Goal: Task Accomplishment & Management: Manage account settings

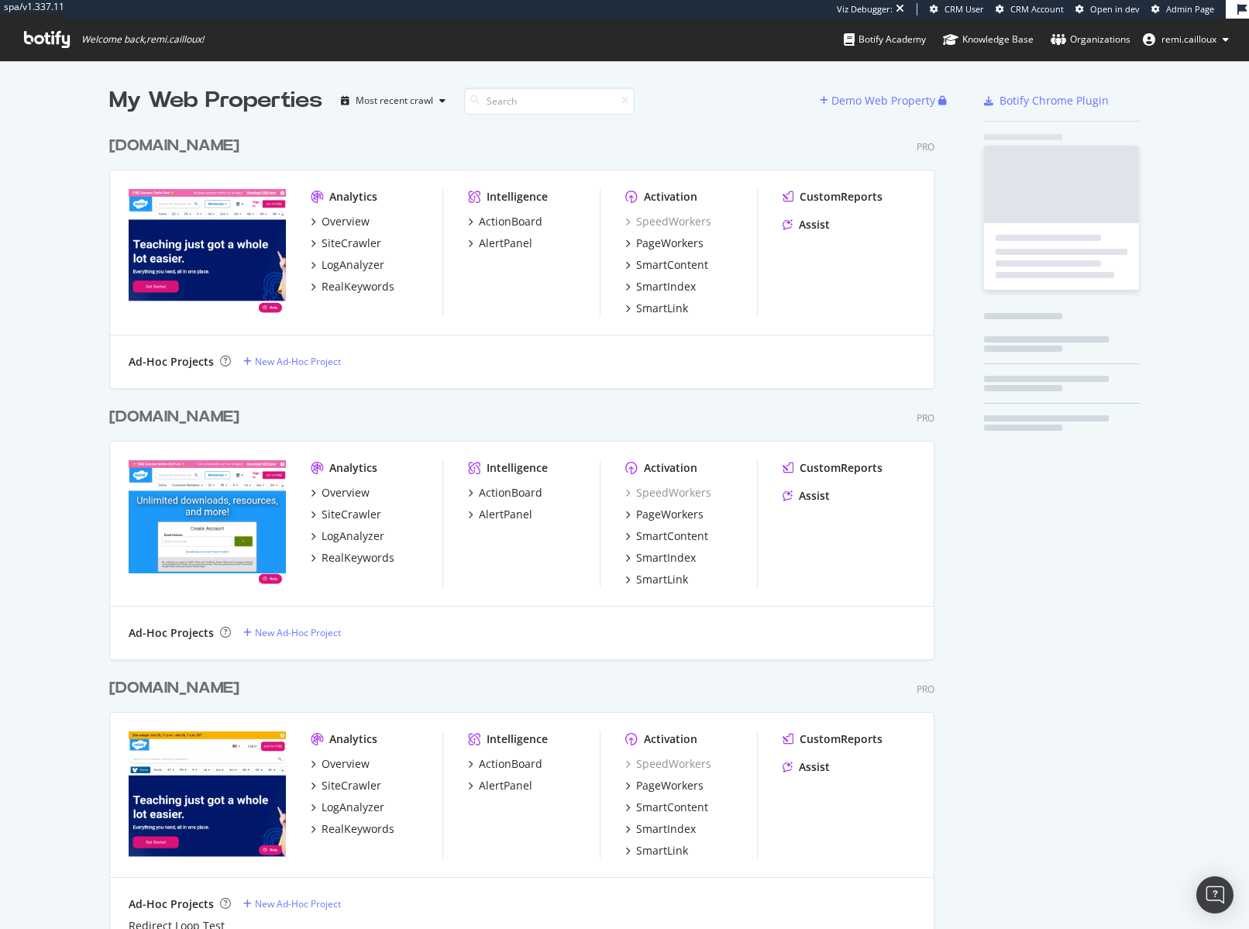
scroll to position [879, 838]
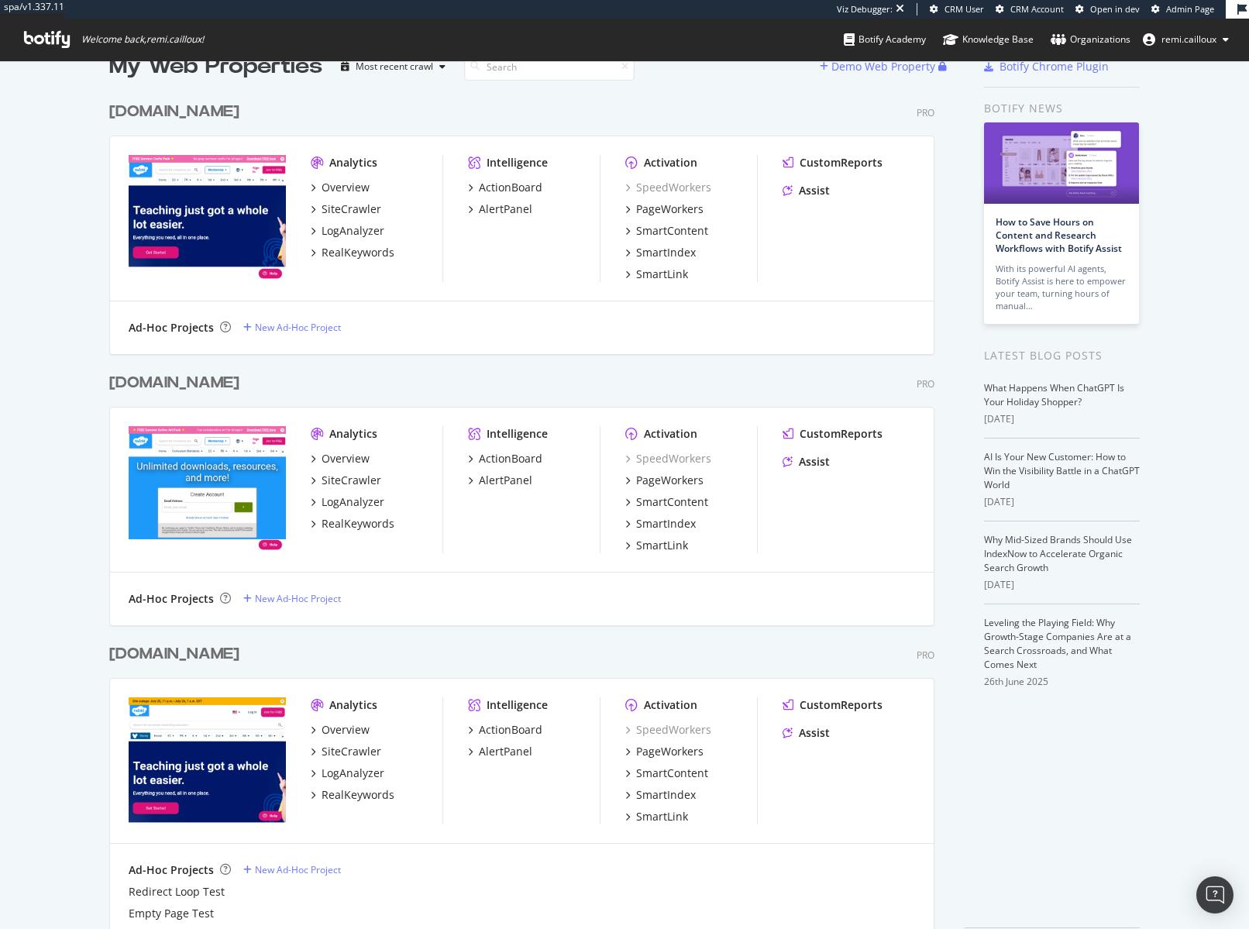
scroll to position [91, 0]
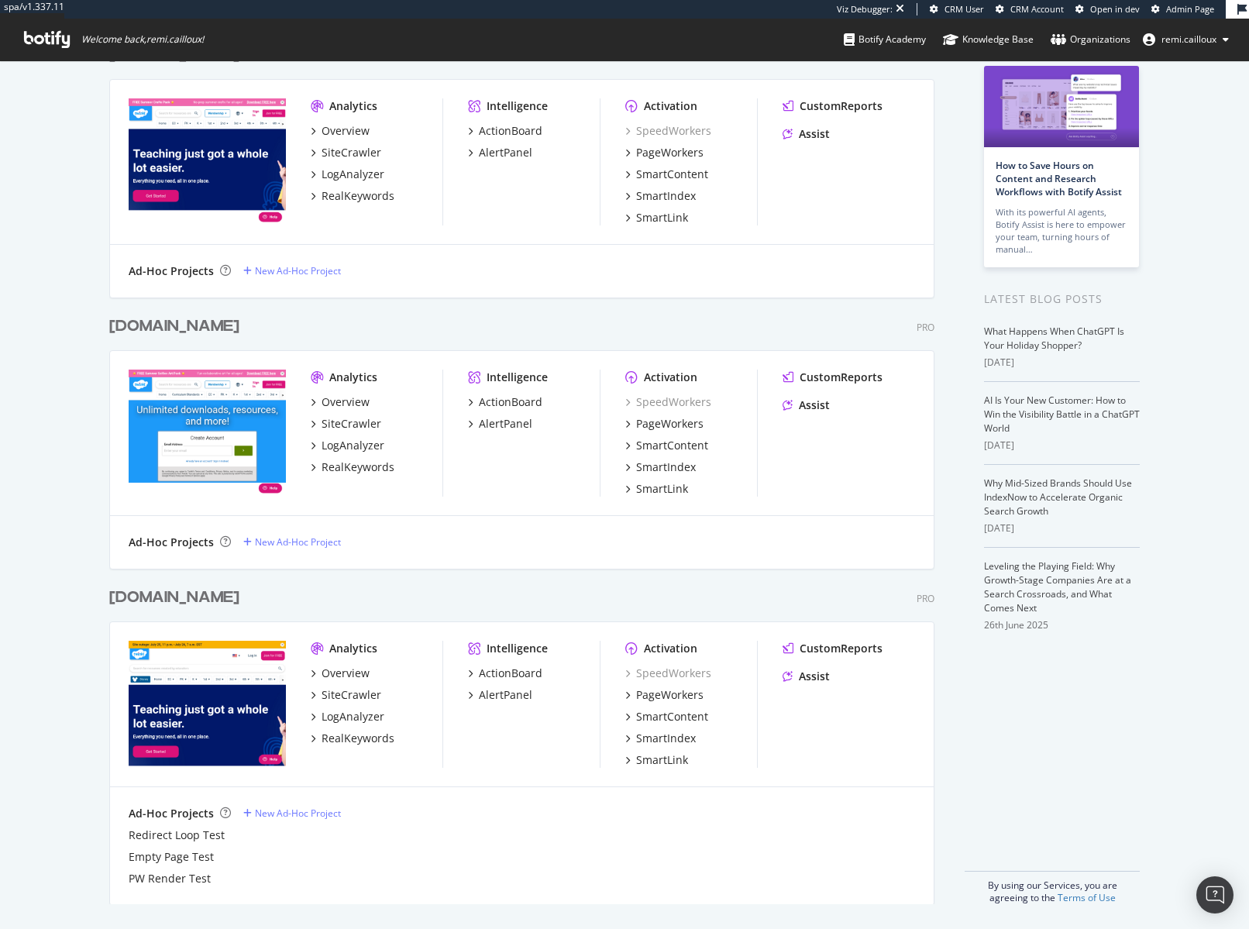
click at [161, 594] on div "[DOMAIN_NAME]" at bounding box center [174, 598] width 130 height 22
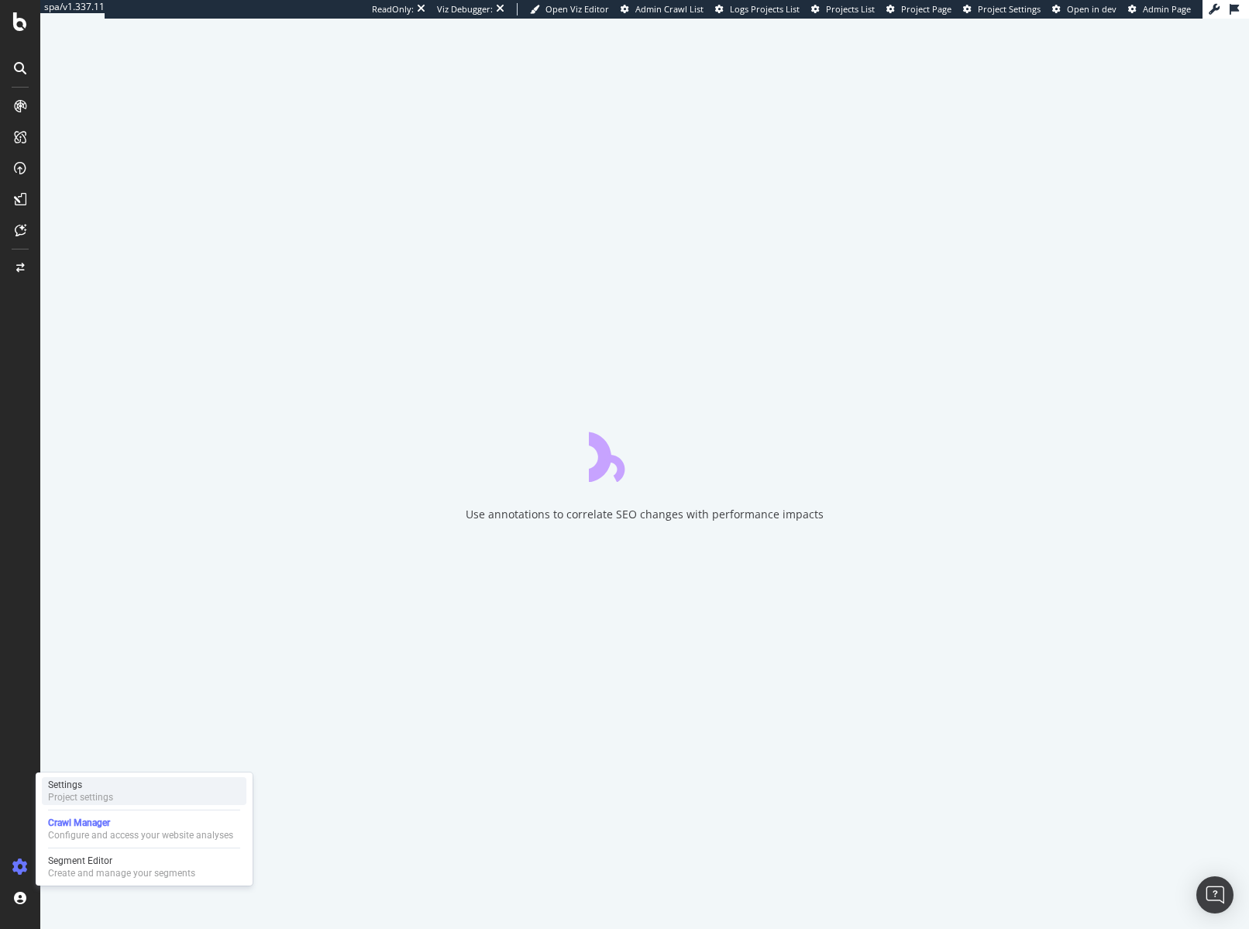
click at [79, 799] on div "Project settings" at bounding box center [80, 797] width 65 height 12
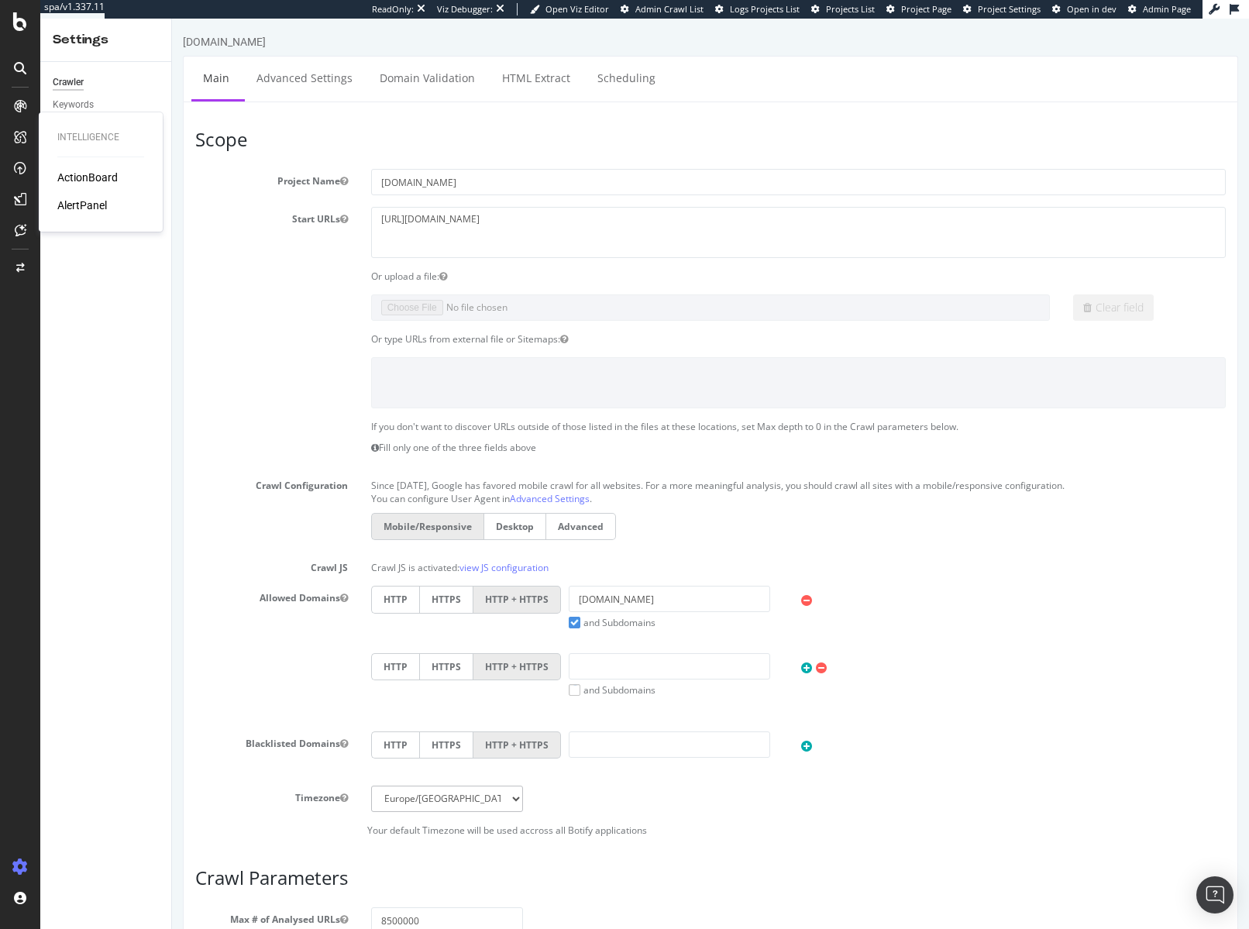
click at [82, 205] on div "AlertPanel" at bounding box center [82, 205] width 50 height 15
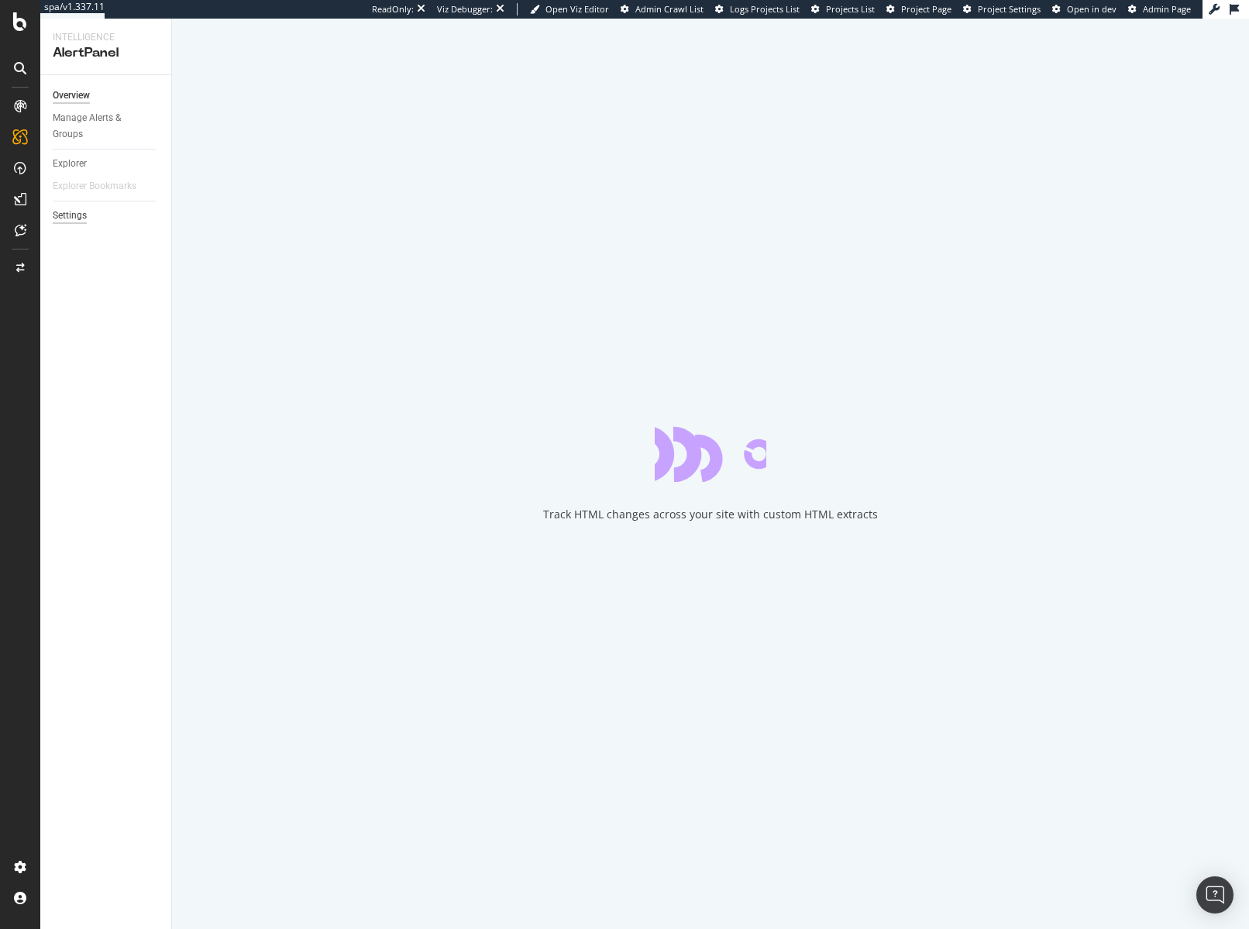
click at [81, 210] on div "Settings" at bounding box center [70, 216] width 34 height 16
select select "21"
select select "30"
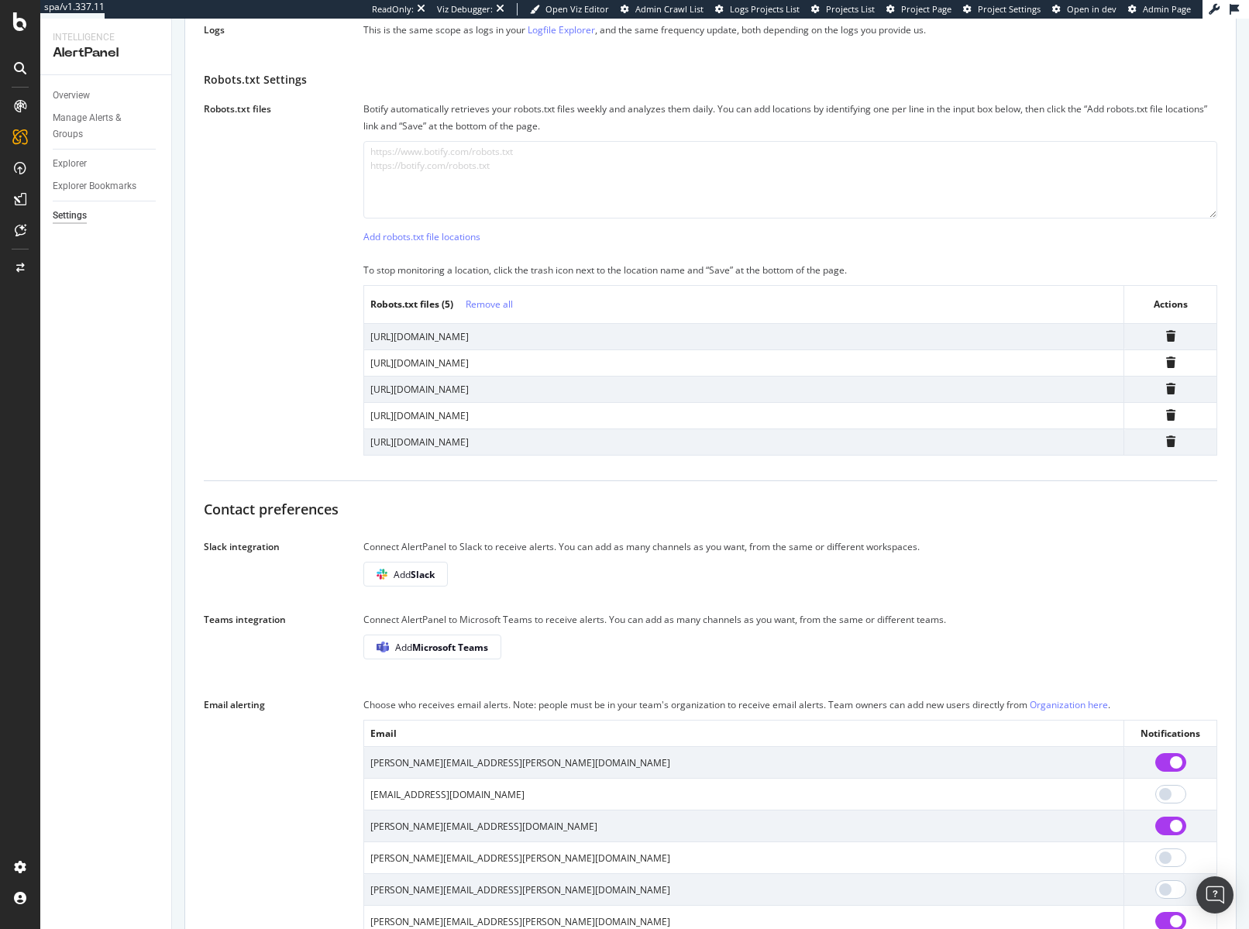
scroll to position [527, 0]
click at [399, 580] on span "Add Slack" at bounding box center [414, 573] width 41 height 13
click at [347, 598] on div "Slack integration Connect AlertPanel to Slack to receive alerts. You can add as…" at bounding box center [711, 568] width 1014 height 60
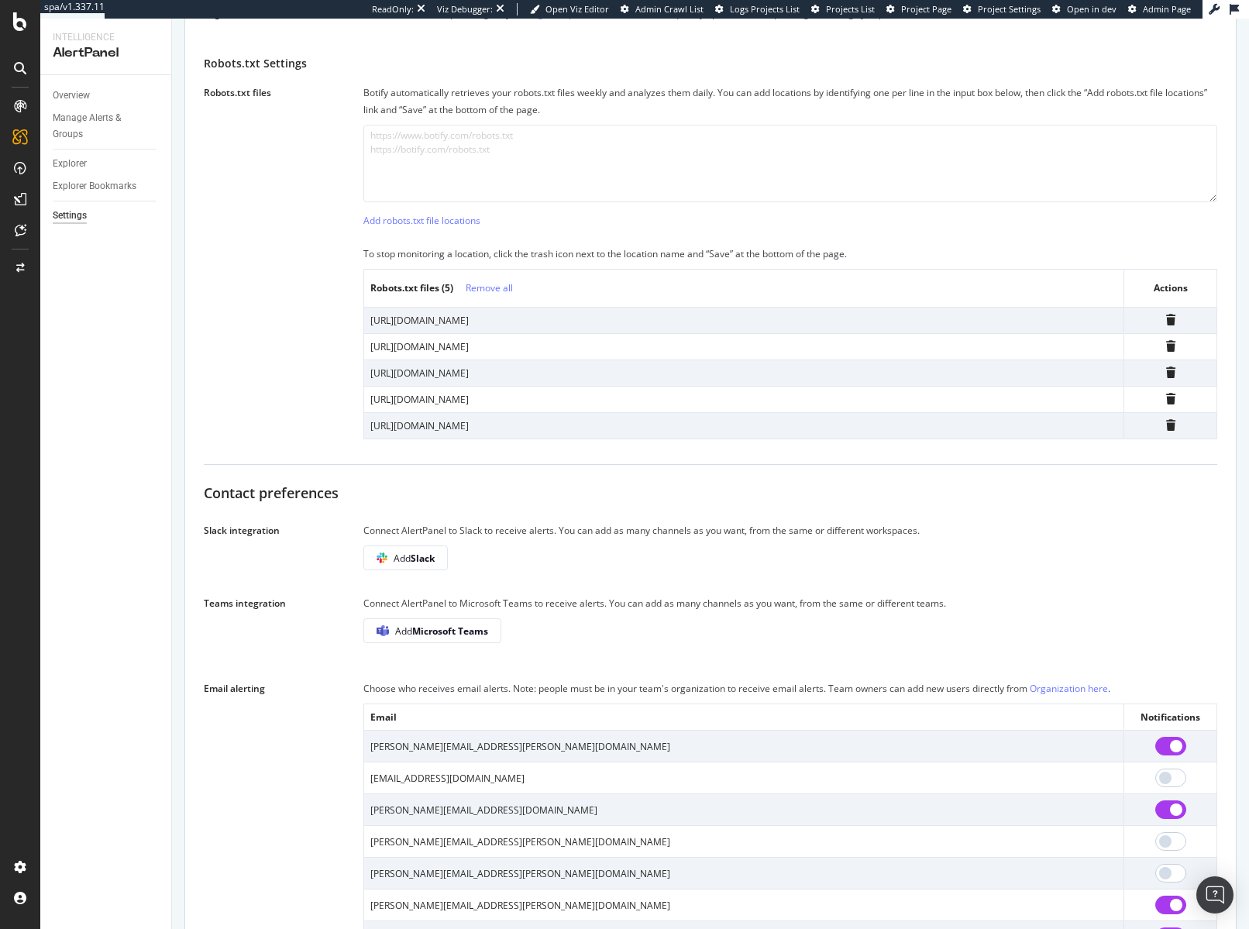
scroll to position [456, 0]
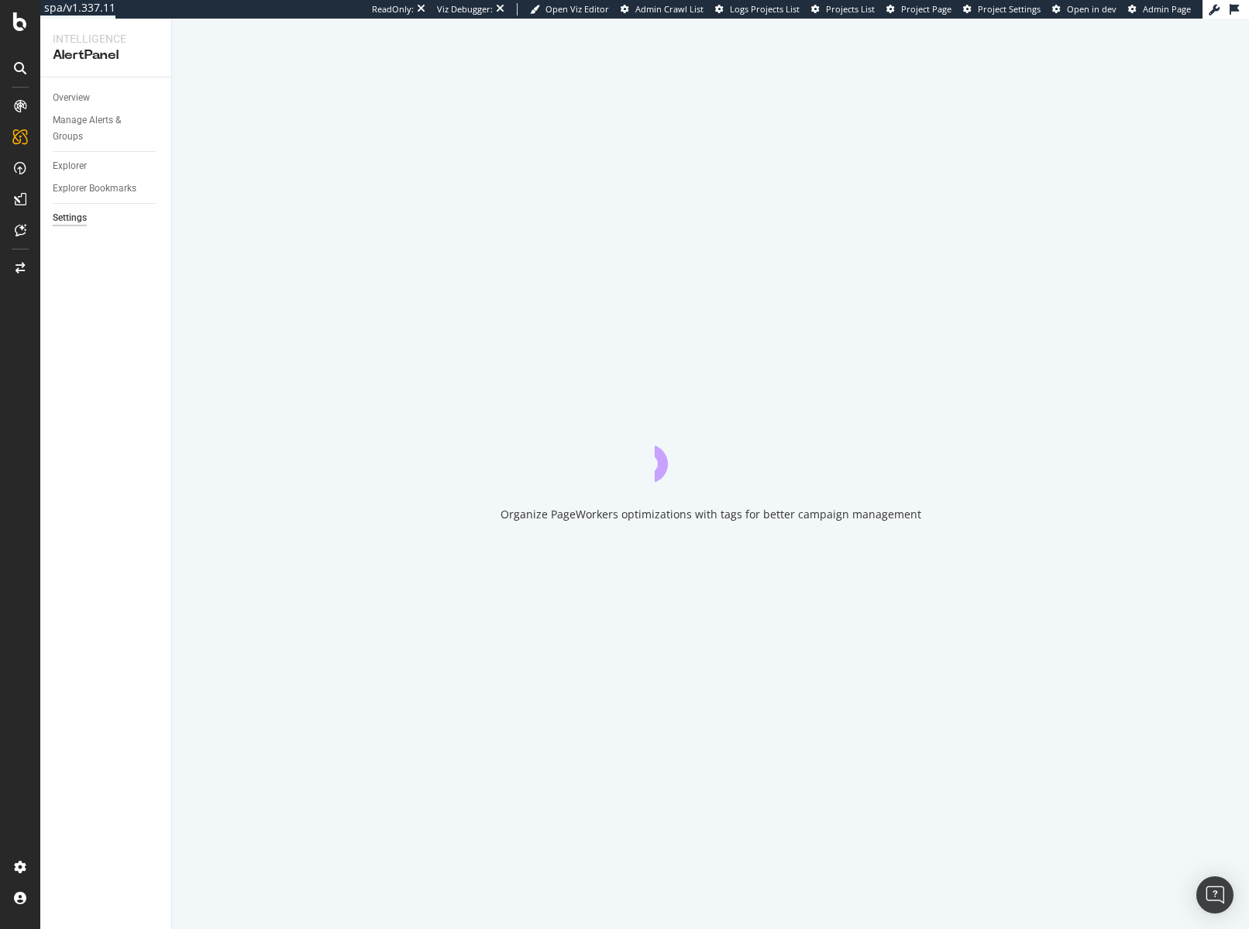
click at [332, 466] on div "Organize PageWorkers optimizations with tags for better campaign management" at bounding box center [710, 474] width 1077 height 910
click at [69, 219] on div "Settings" at bounding box center [70, 218] width 34 height 16
select select "21"
select select "30"
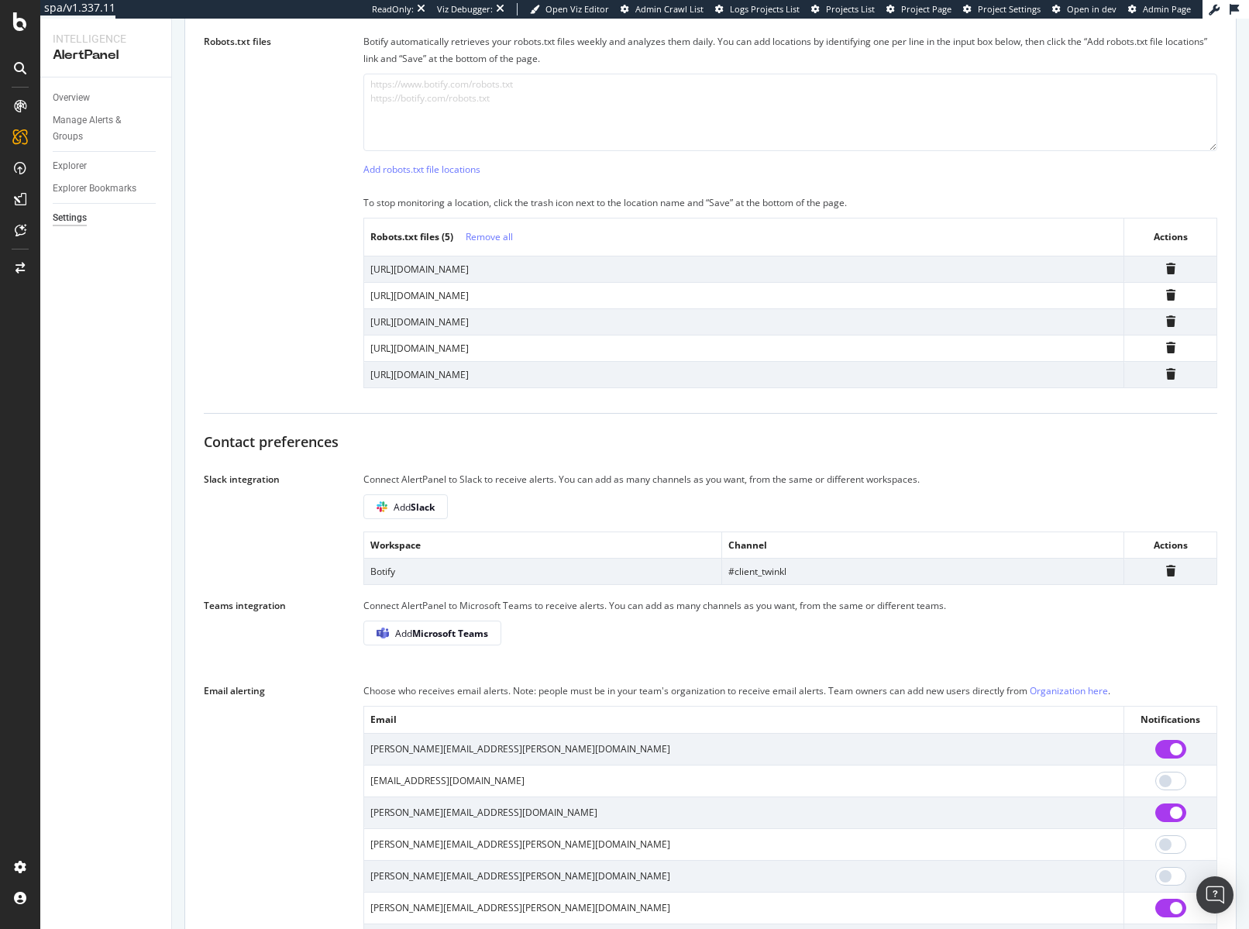
scroll to position [612, 0]
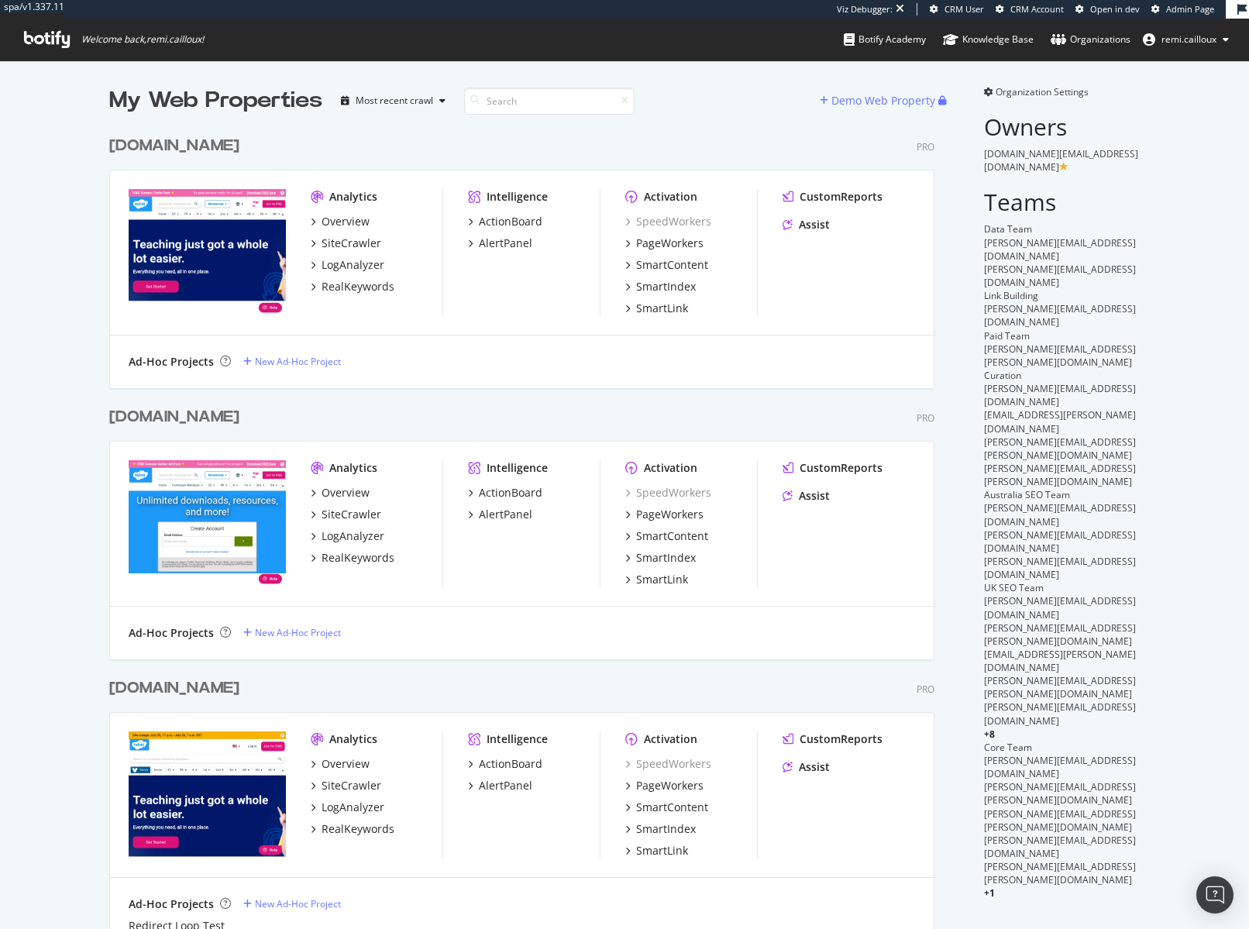
click at [181, 146] on div "[DOMAIN_NAME]" at bounding box center [174, 146] width 130 height 22
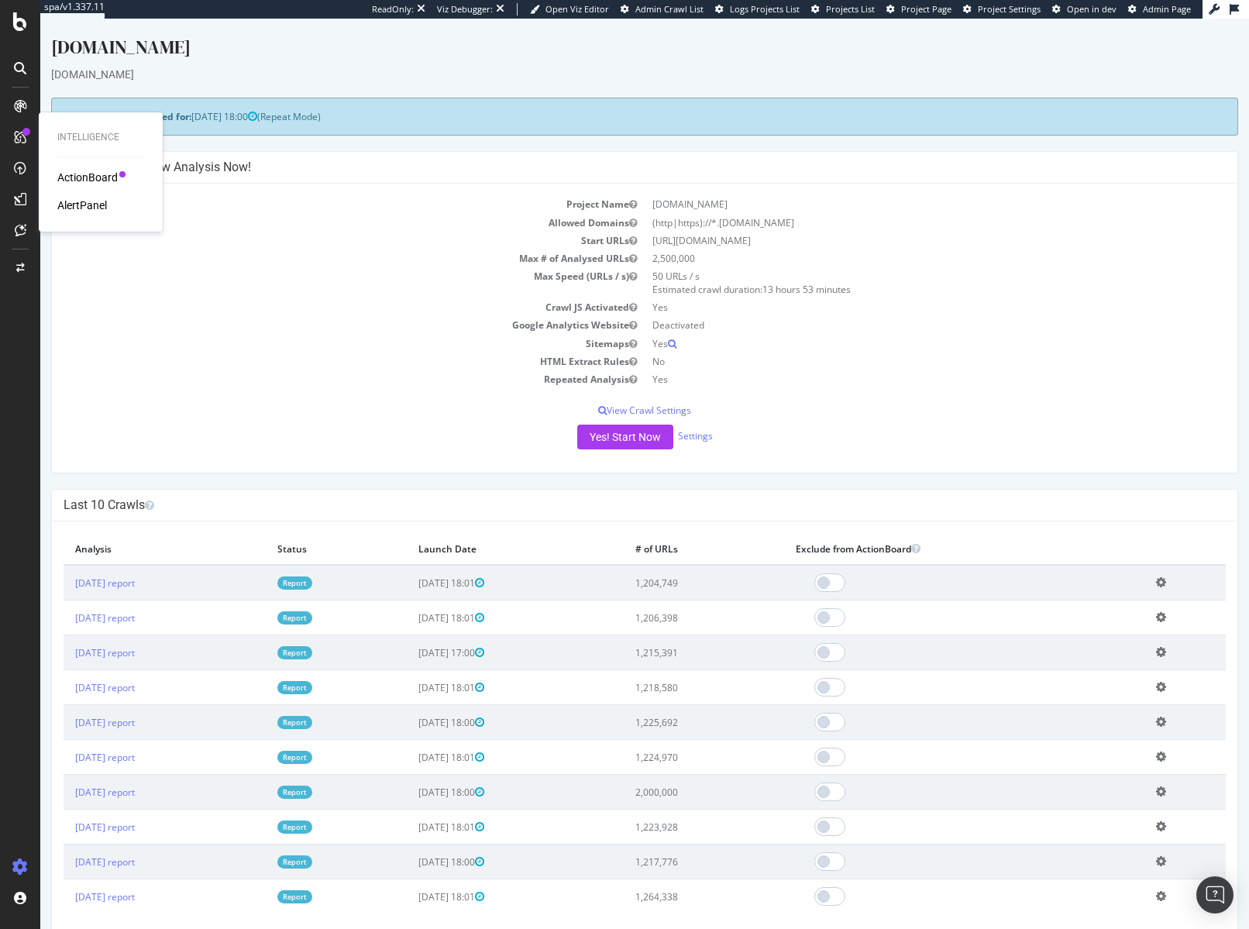
click at [90, 210] on div "AlertPanel" at bounding box center [82, 205] width 50 height 15
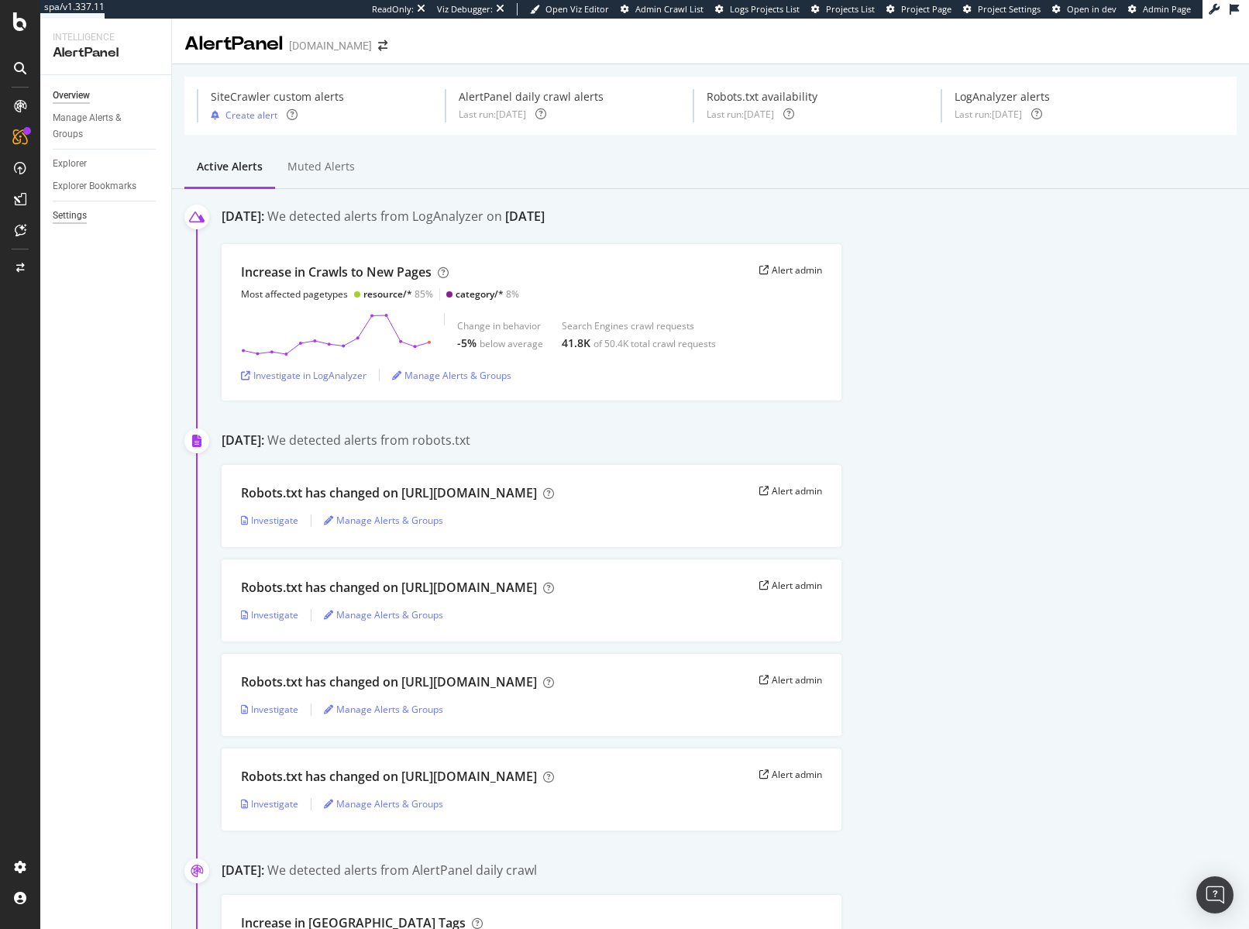
click at [75, 216] on div "Settings" at bounding box center [70, 216] width 34 height 16
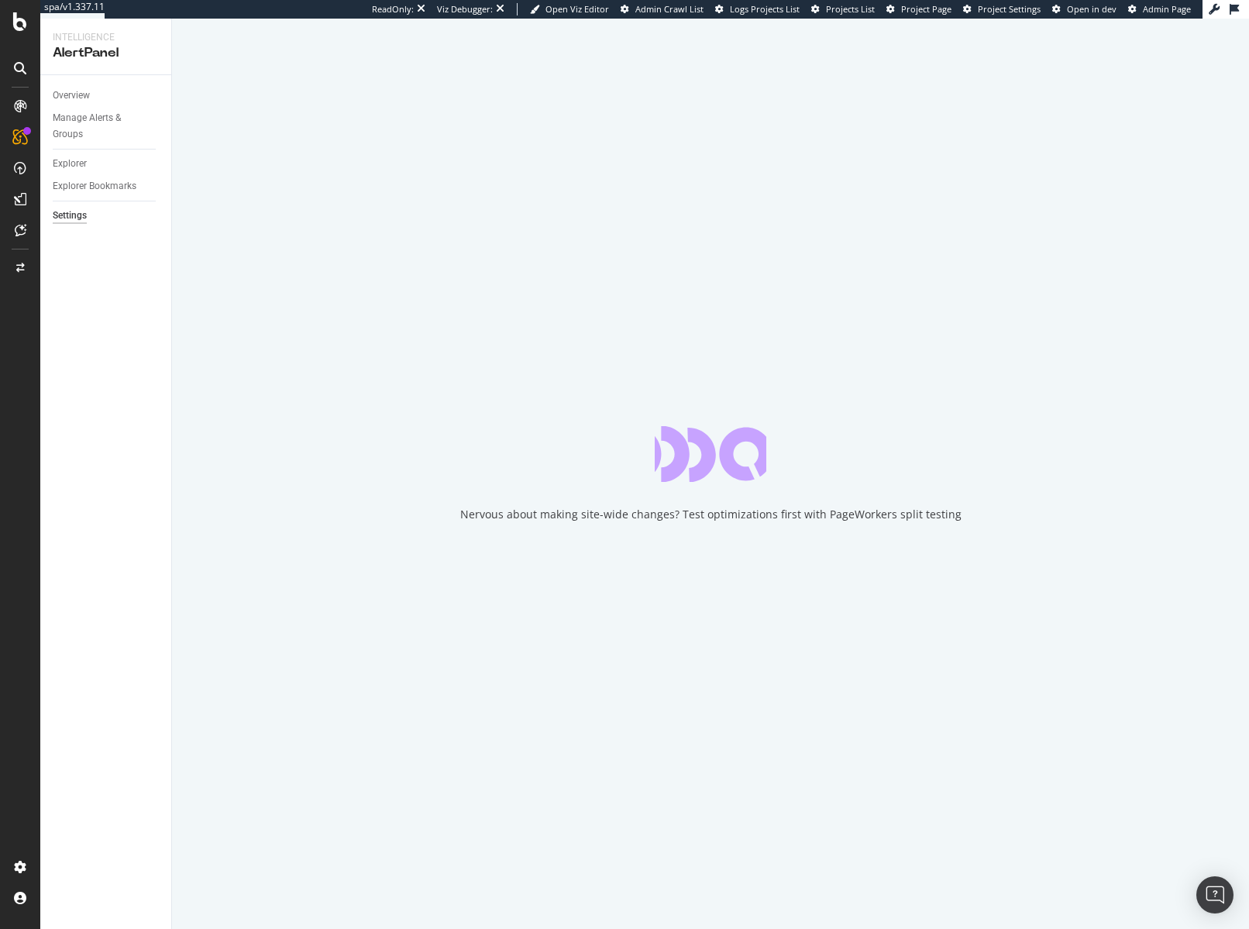
select select "20"
select select "45"
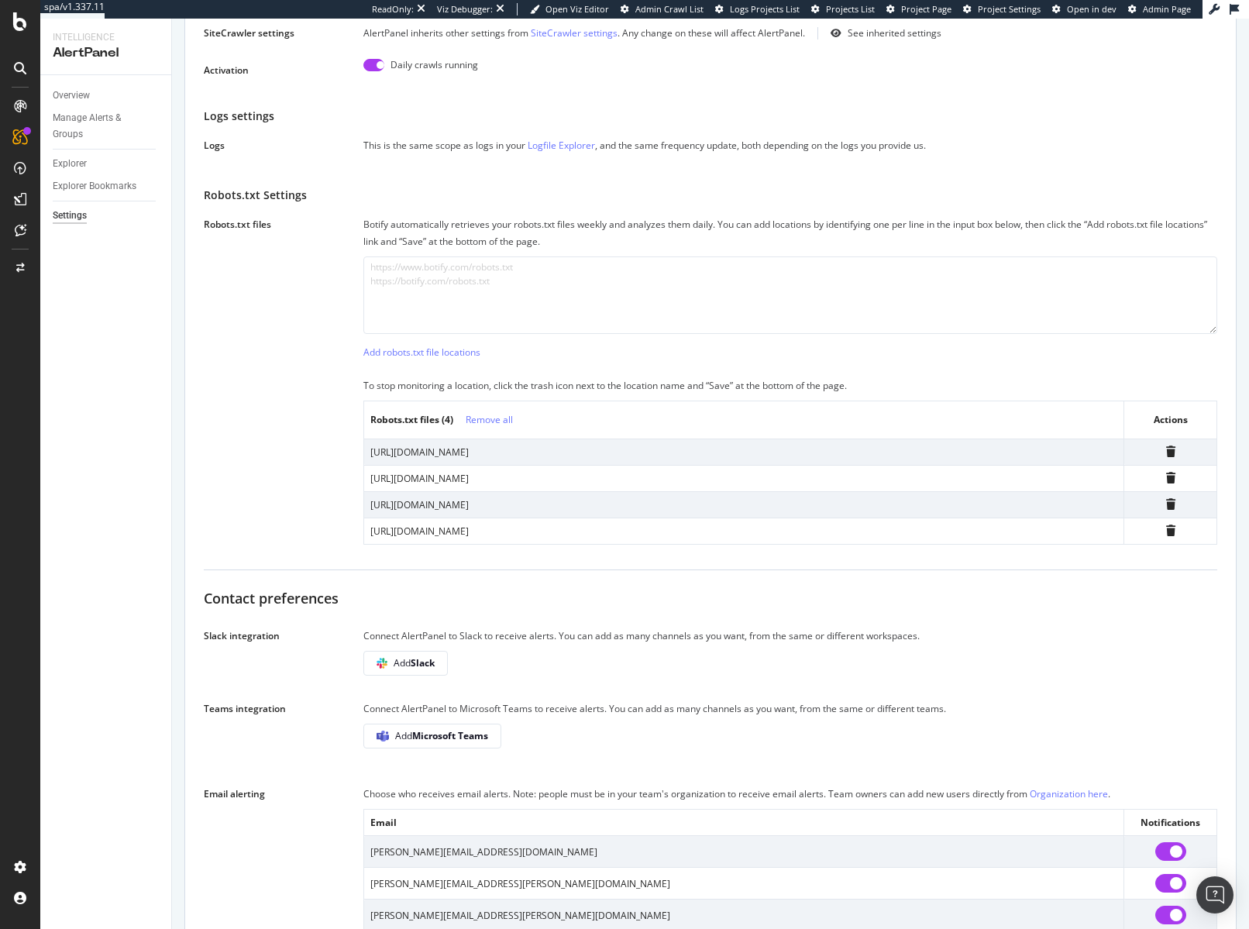
scroll to position [414, 0]
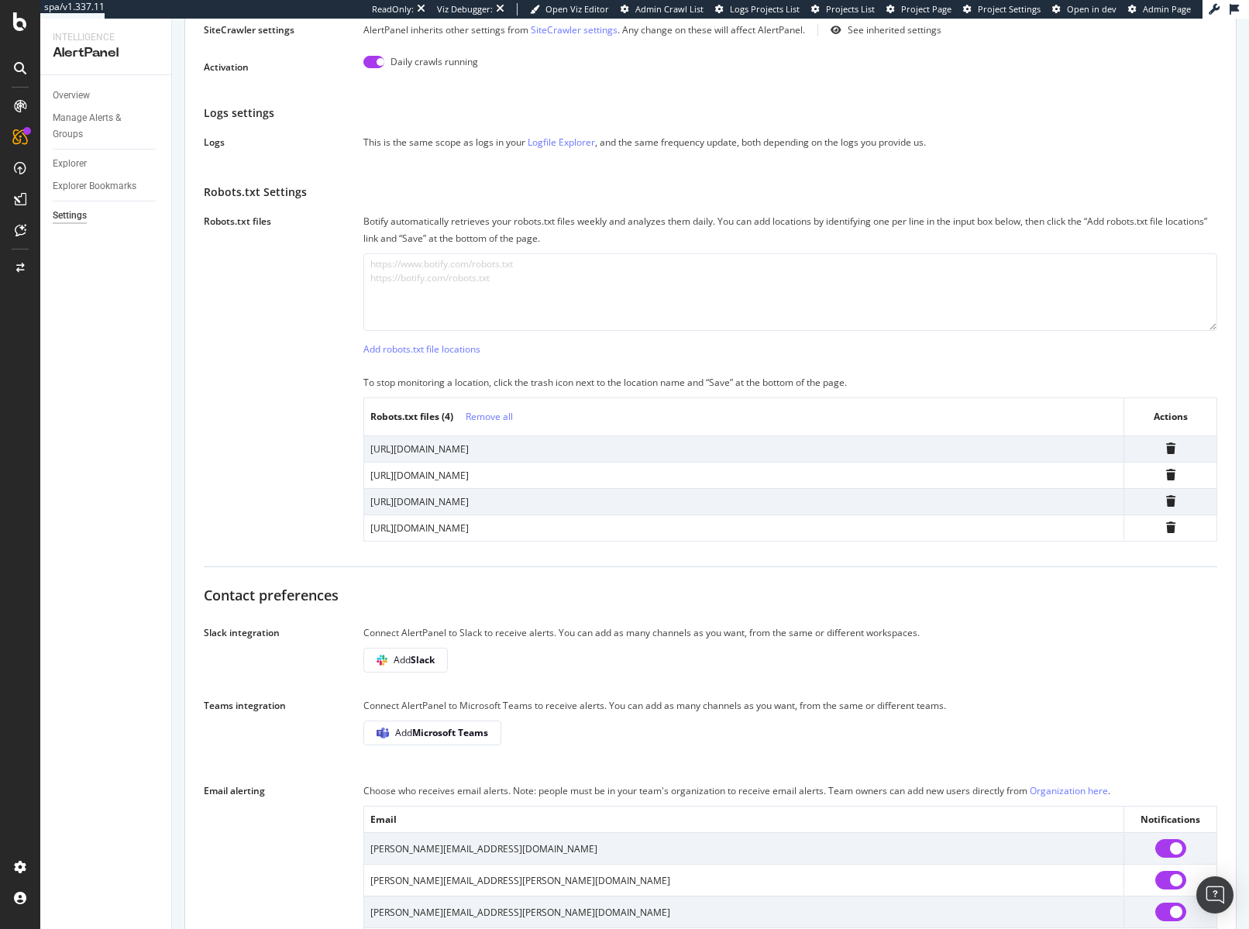
click at [437, 685] on div "Connect AlertPanel to Slack to receive alerts. You can add as many channels as …" at bounding box center [790, 655] width 854 height 60
click at [427, 666] on b "Slack" at bounding box center [423, 659] width 24 height 13
click at [424, 666] on b "Slack" at bounding box center [423, 659] width 24 height 13
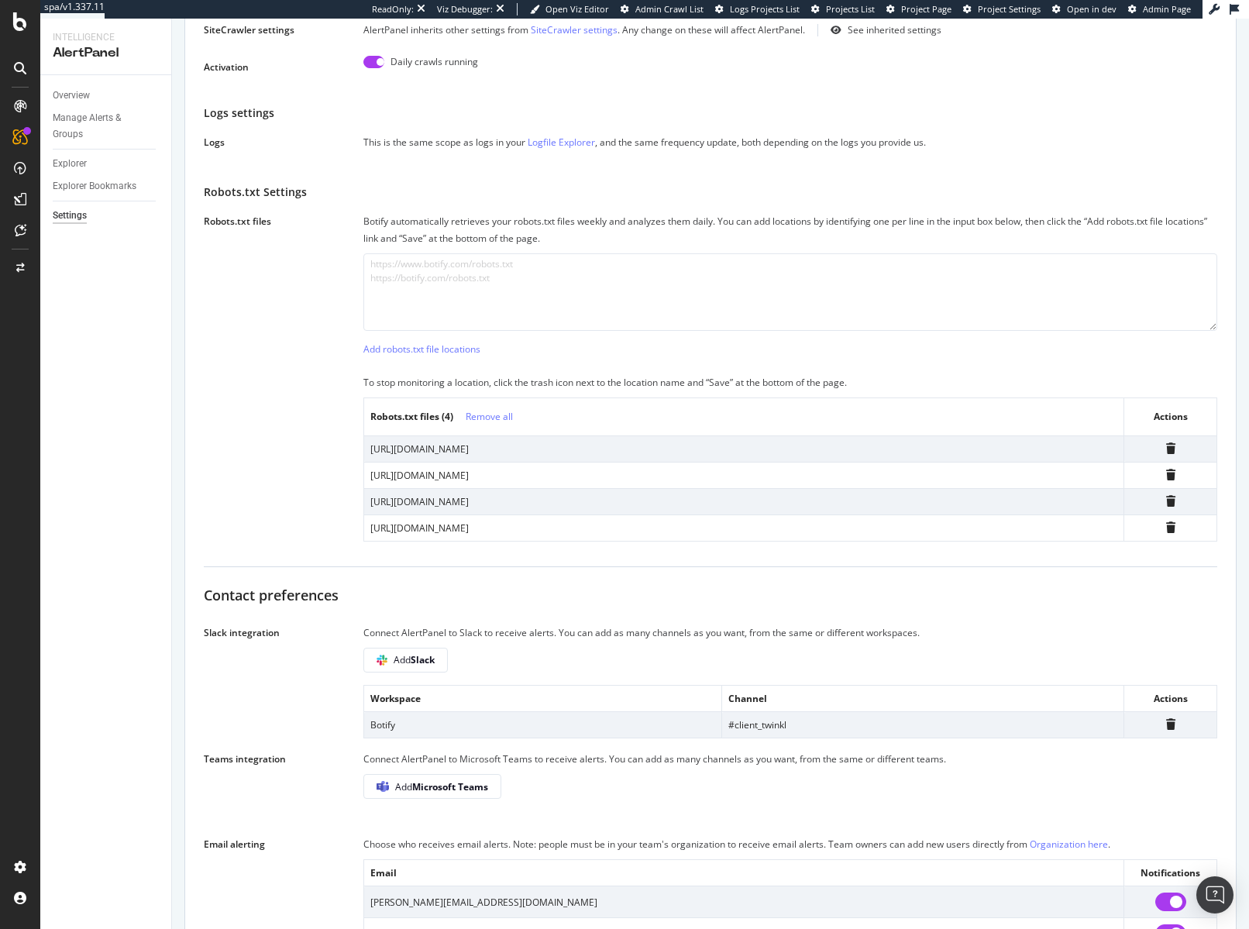
click at [287, 542] on div "Robots.txt files Botify automatically retrieves your robots.txt files weekly an…" at bounding box center [711, 377] width 1014 height 329
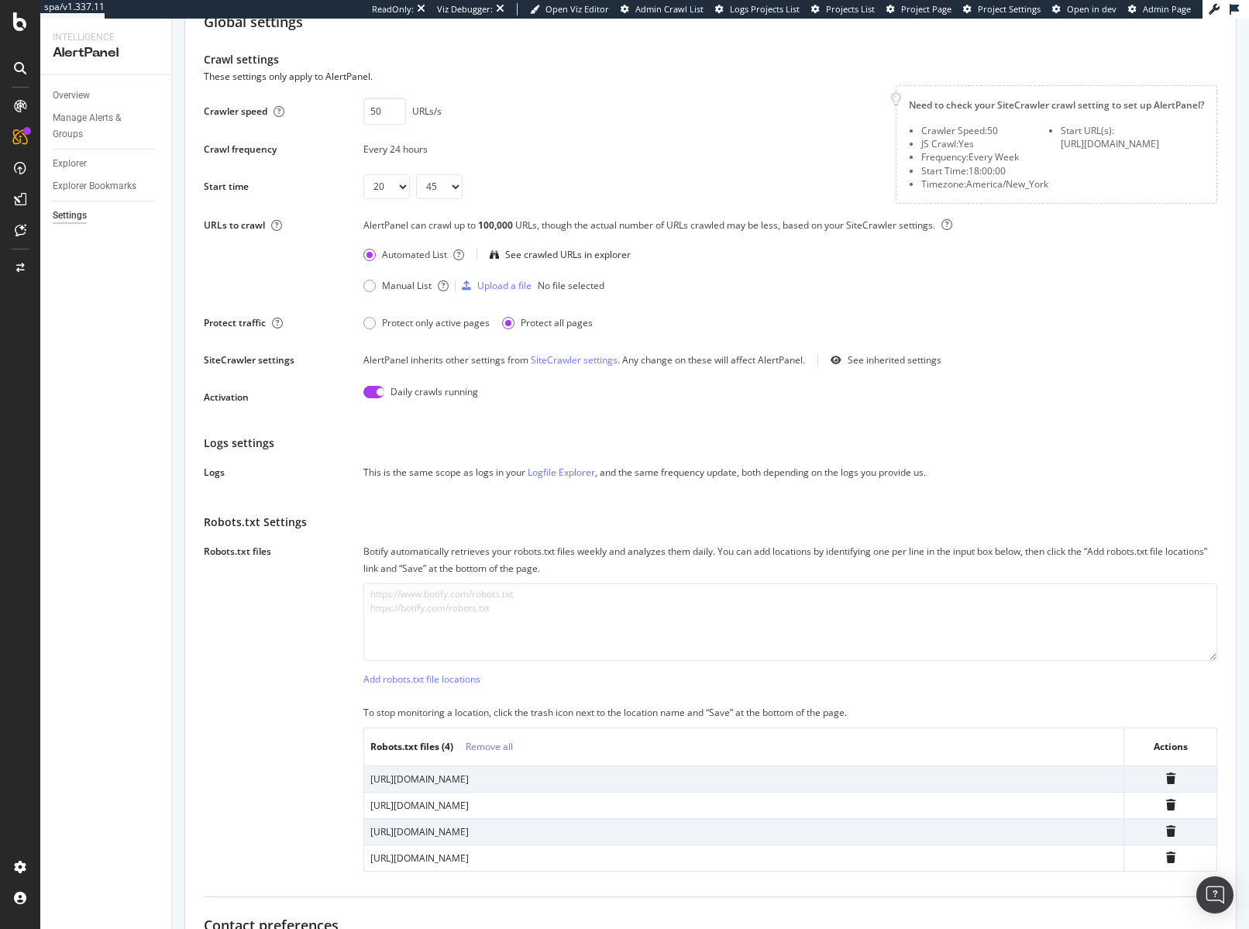
scroll to position [0, 0]
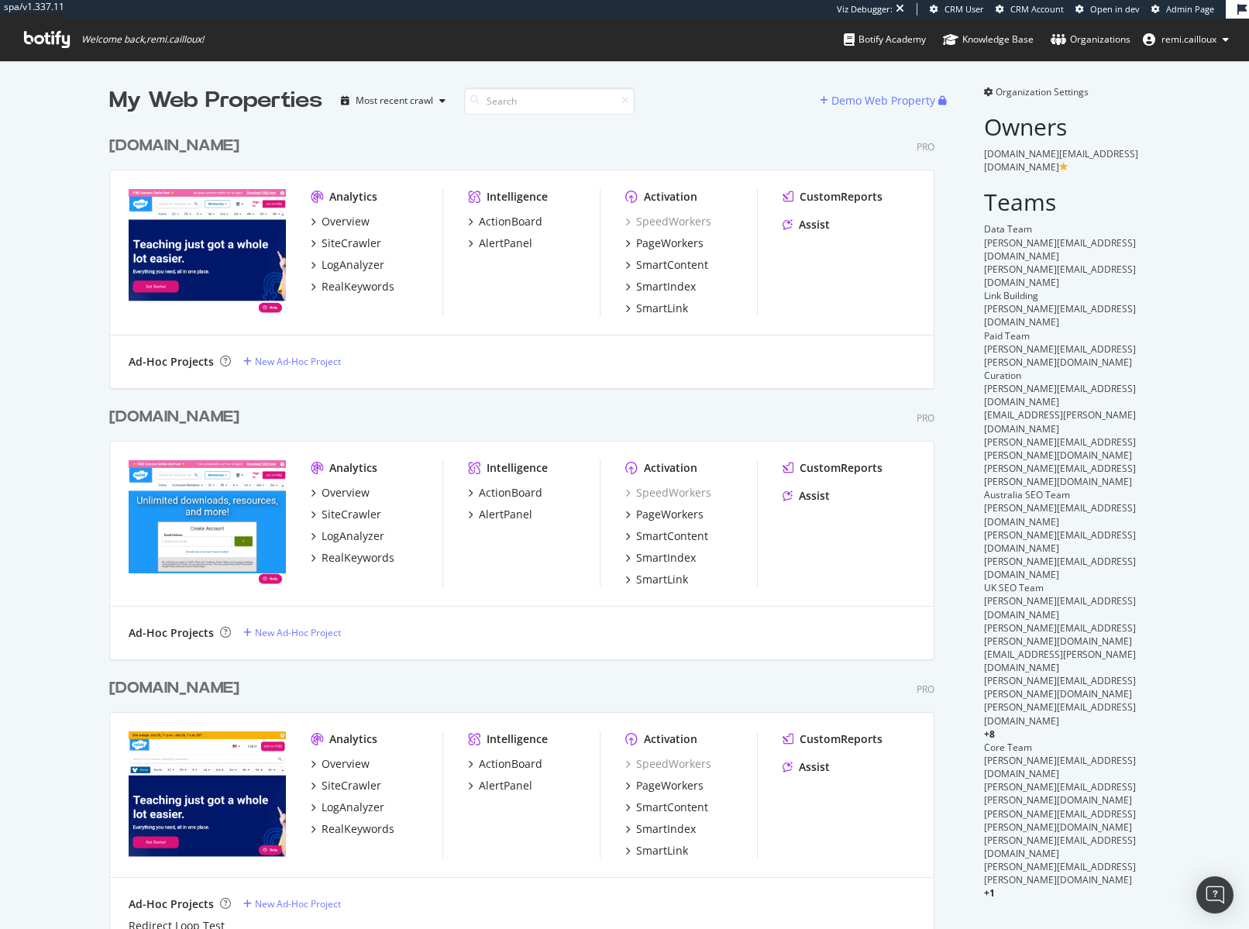
scroll to position [879, 838]
click at [167, 417] on div "[DOMAIN_NAME]" at bounding box center [174, 417] width 130 height 22
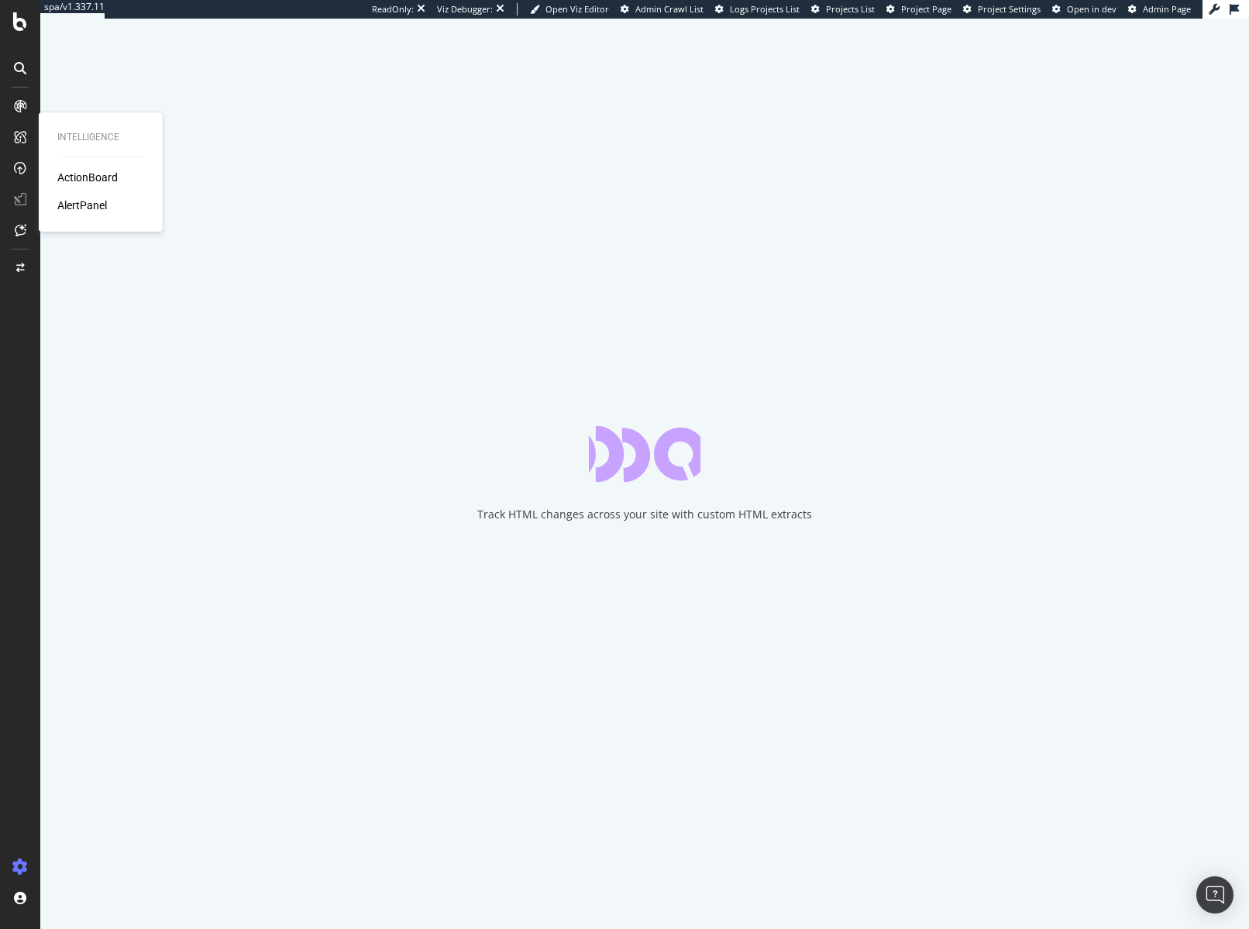
click at [71, 202] on div "AlertPanel" at bounding box center [82, 205] width 50 height 15
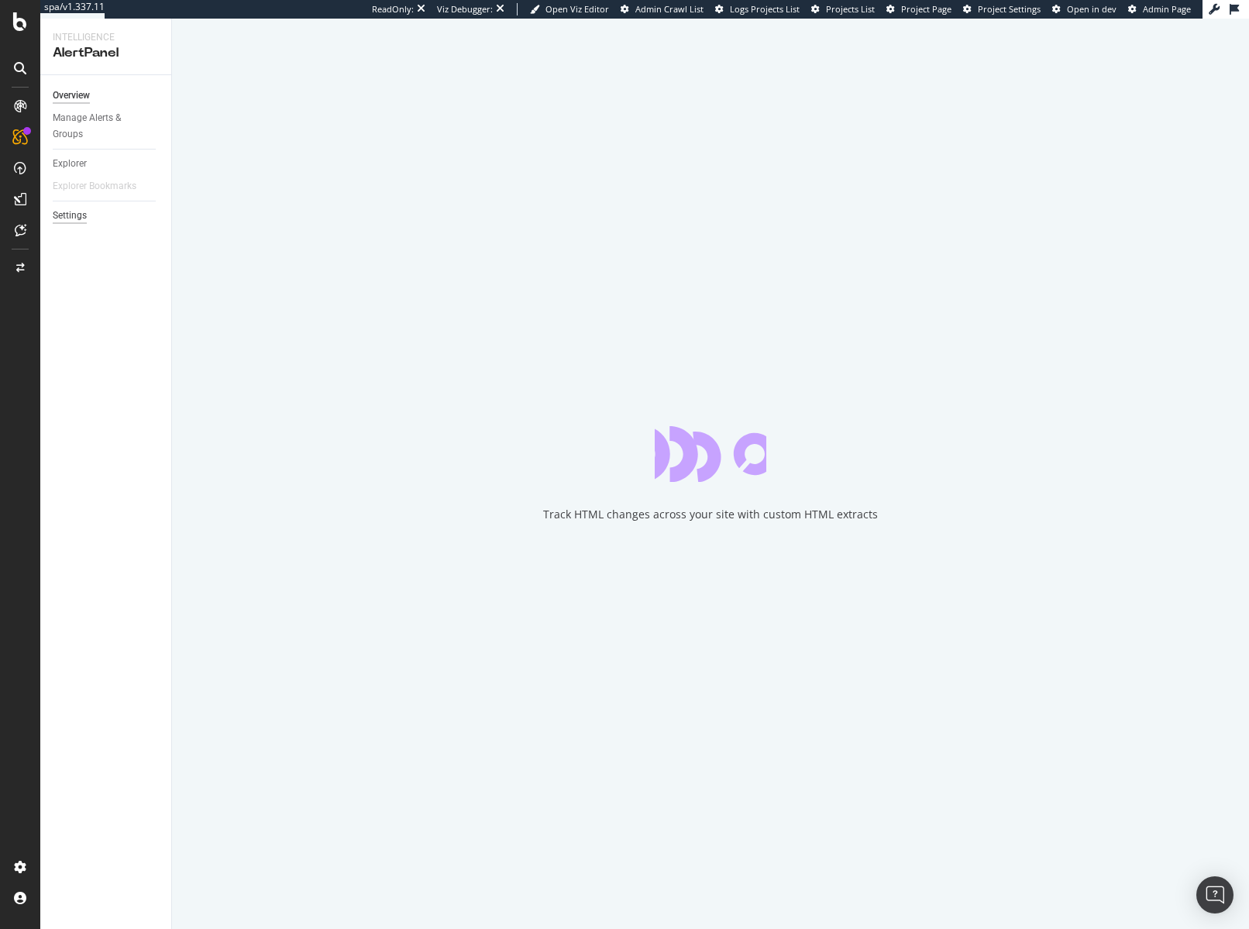
click at [78, 219] on div "Settings" at bounding box center [70, 216] width 34 height 16
select select "22"
select select "15"
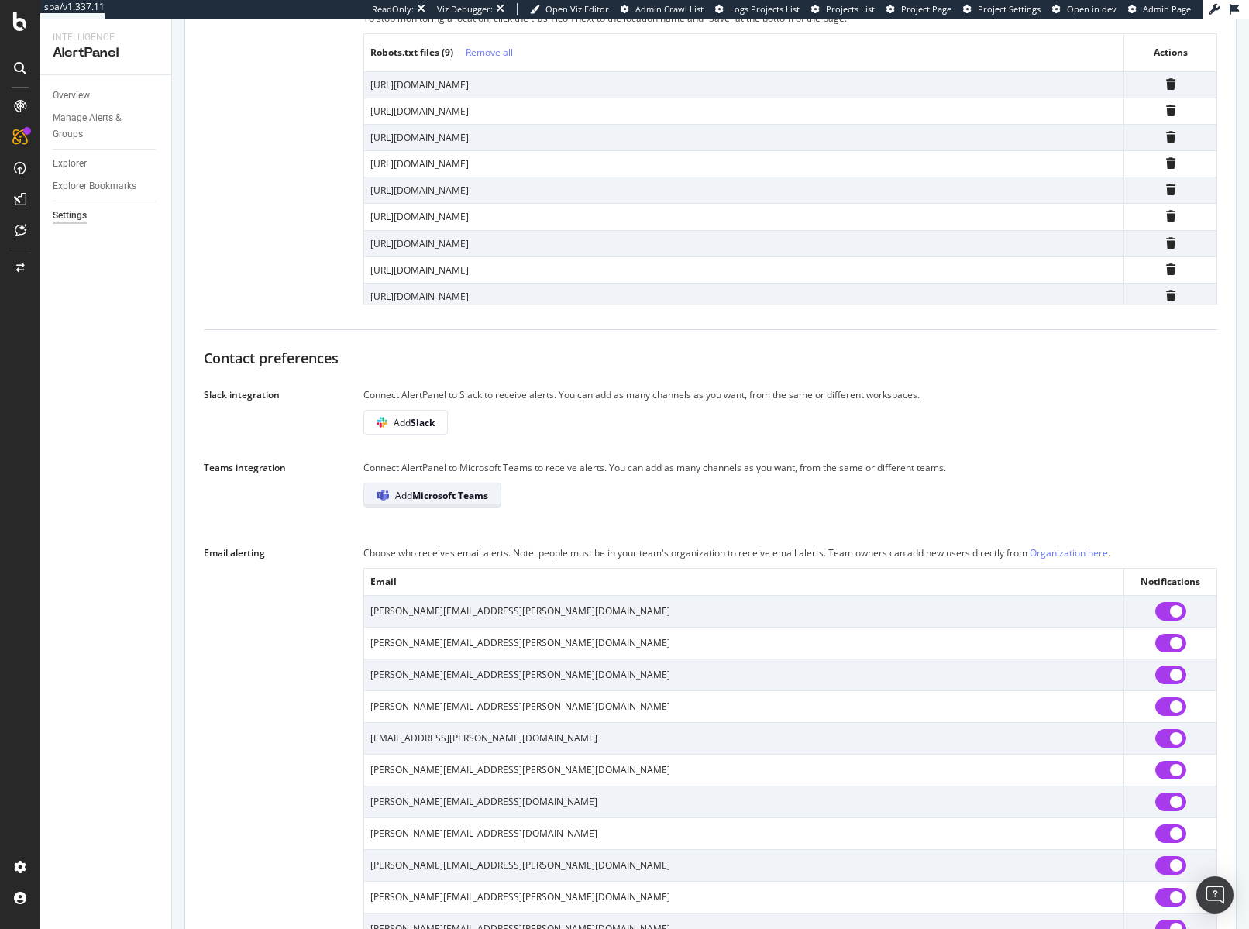
scroll to position [796, 0]
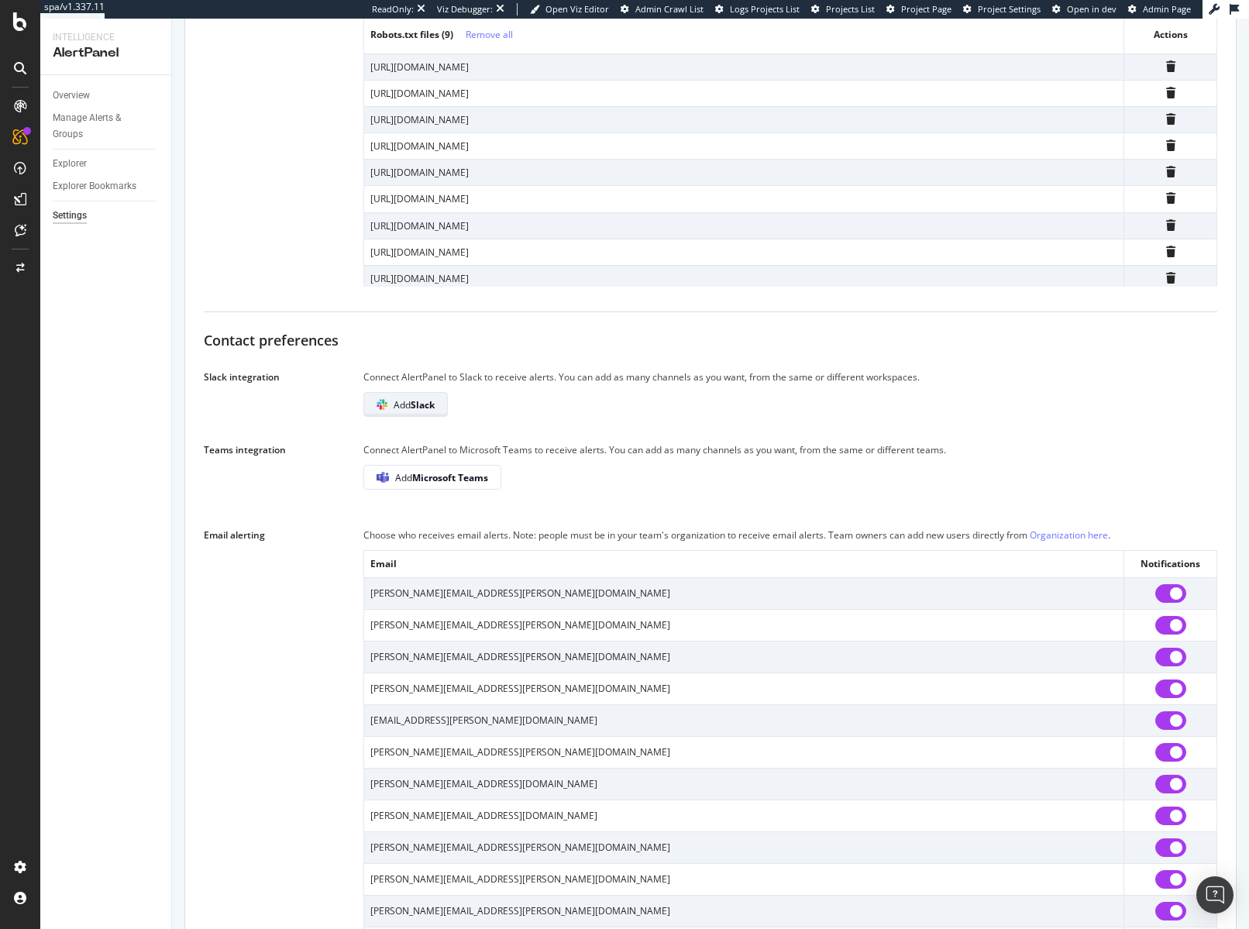
click at [418, 411] on b "Slack" at bounding box center [423, 404] width 24 height 13
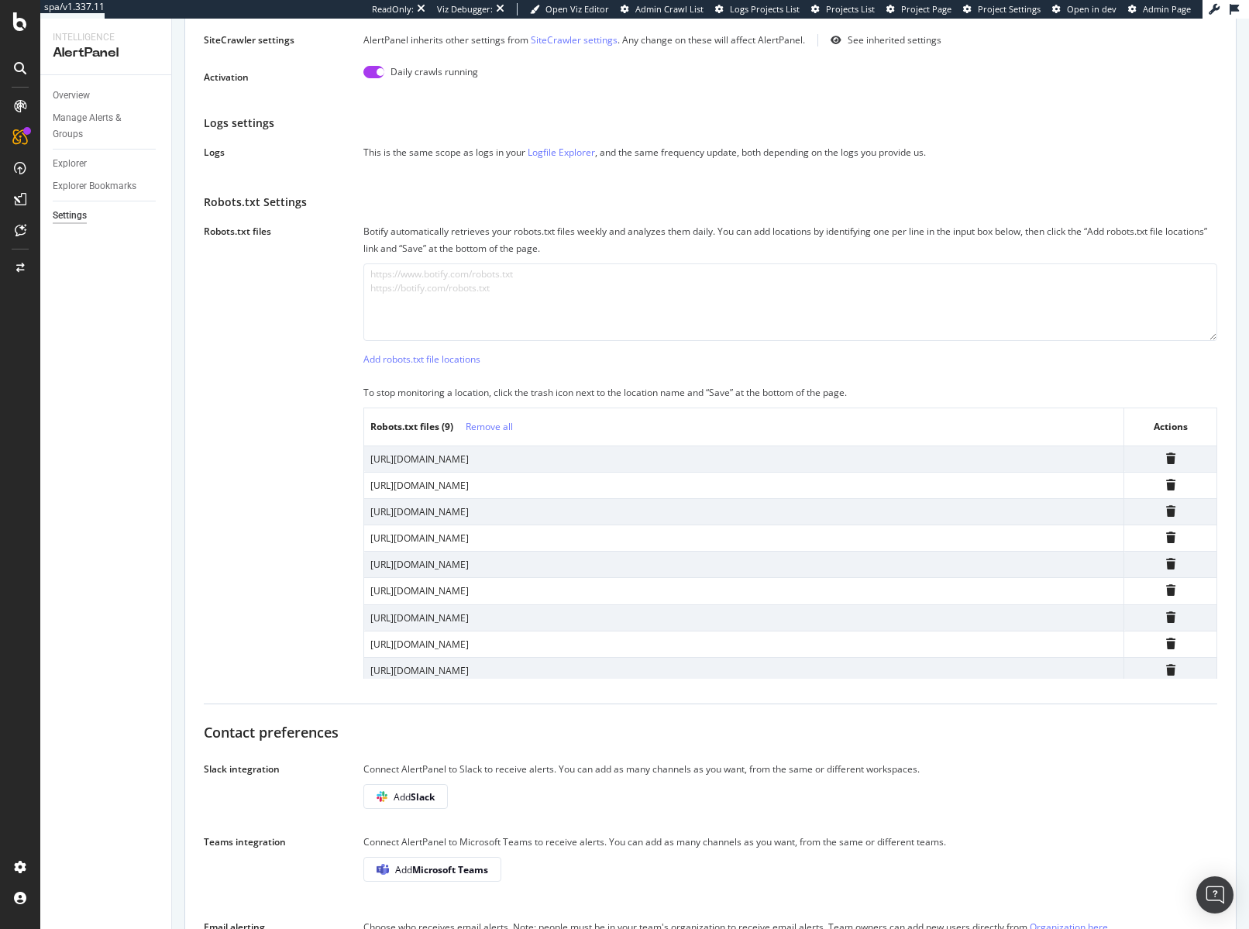
scroll to position [24, 0]
